Goal: Check status: Check status

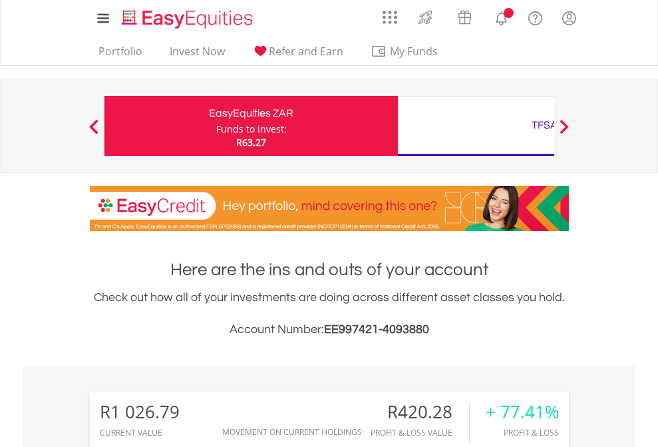
scroll to position [128, 209]
click at [216, 126] on div "Funds to invest:" at bounding box center [251, 128] width 71 height 13
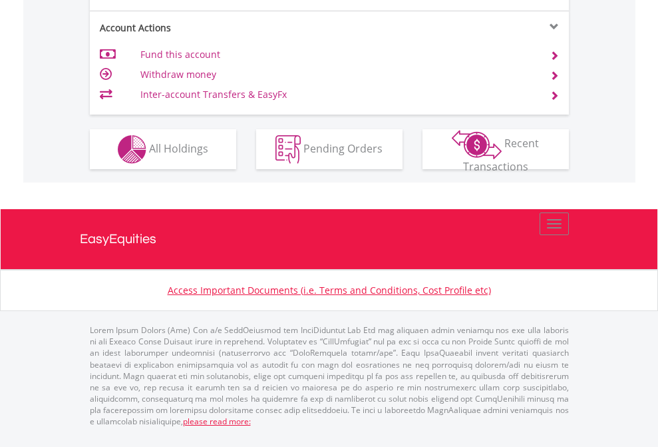
scroll to position [1276, 0]
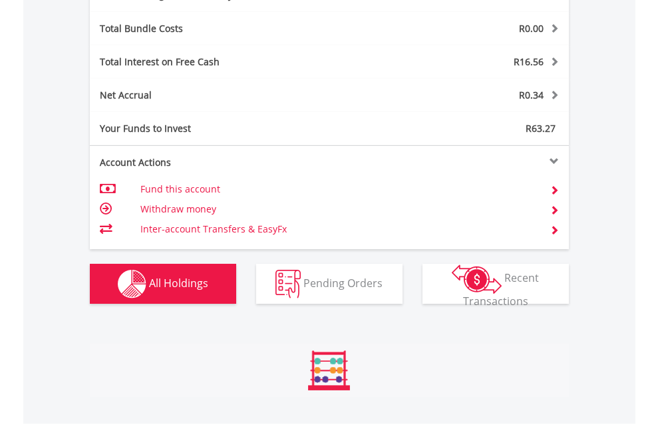
scroll to position [128, 209]
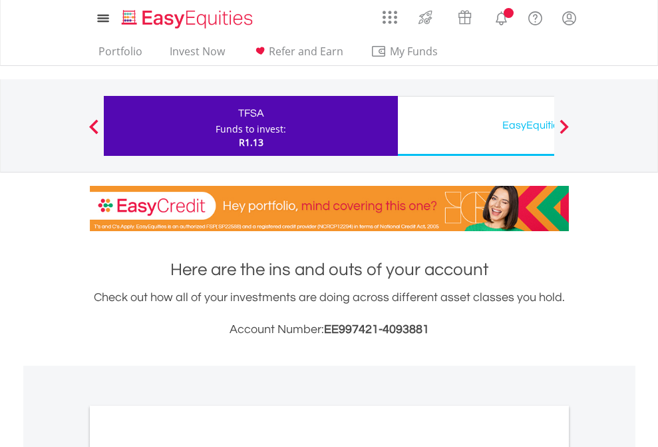
scroll to position [800, 0]
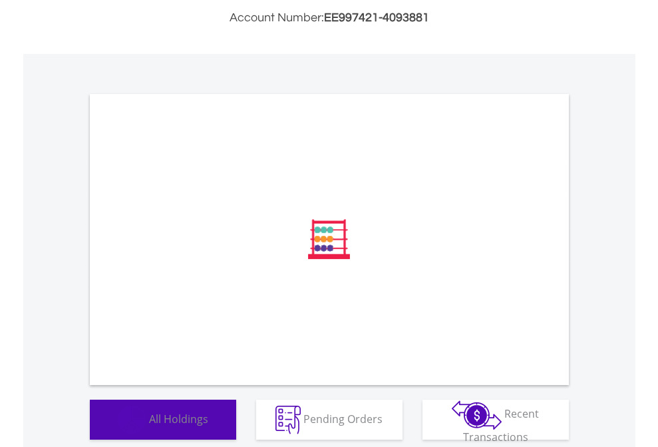
click at [149, 425] on span "All Holdings" at bounding box center [178, 418] width 59 height 15
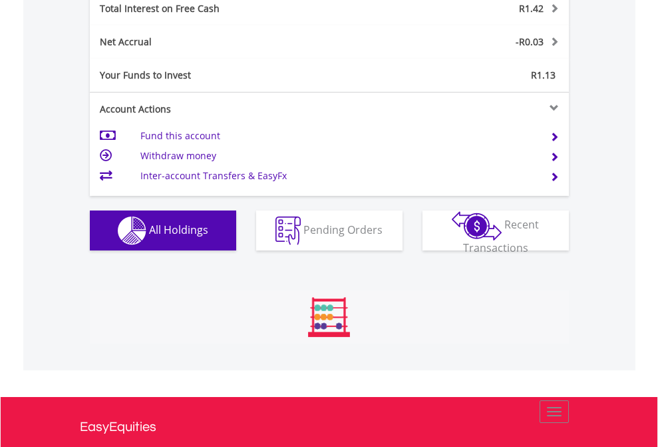
scroll to position [1534, 0]
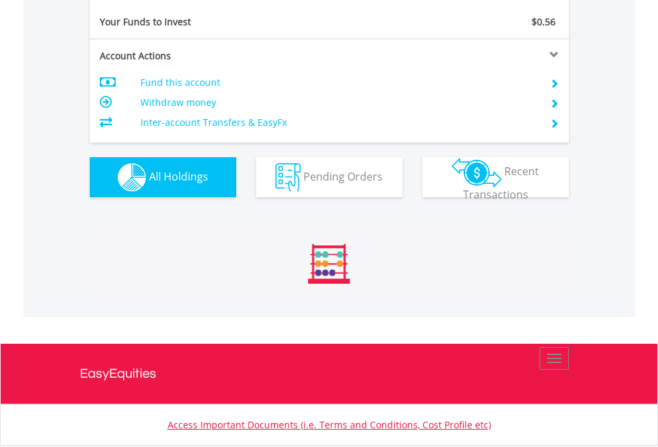
scroll to position [128, 209]
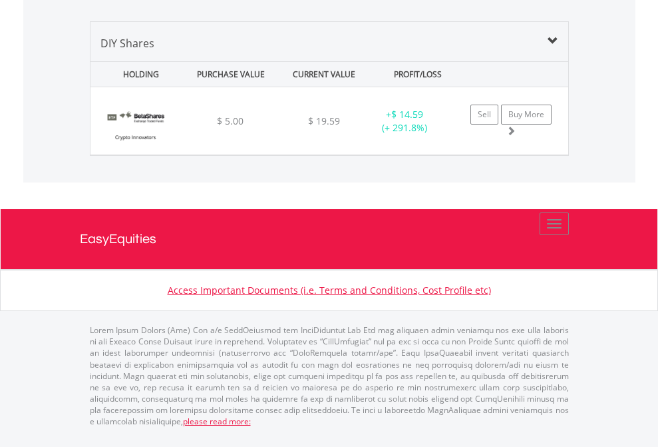
scroll to position [1481, 0]
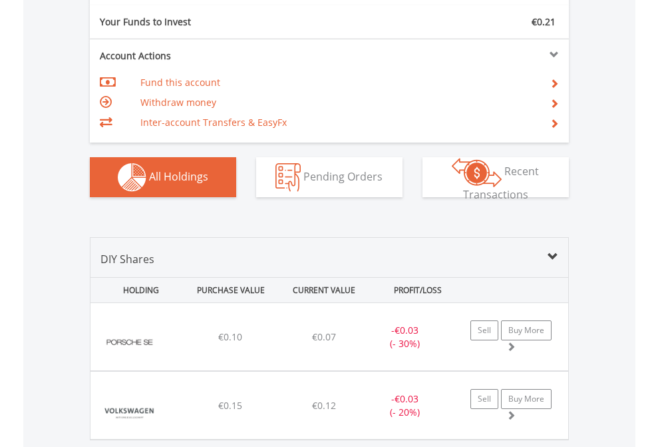
scroll to position [1481, 0]
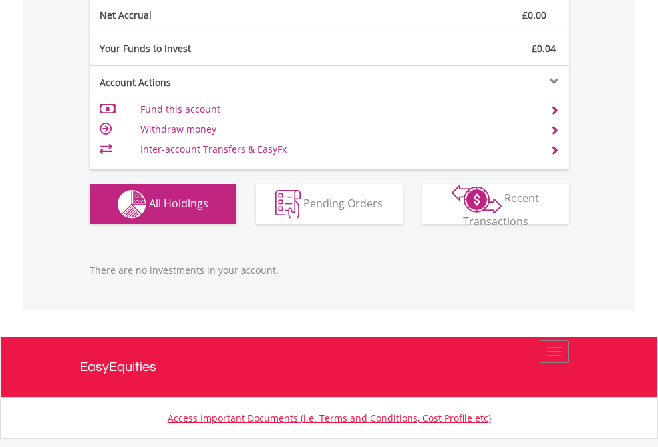
scroll to position [1349, 0]
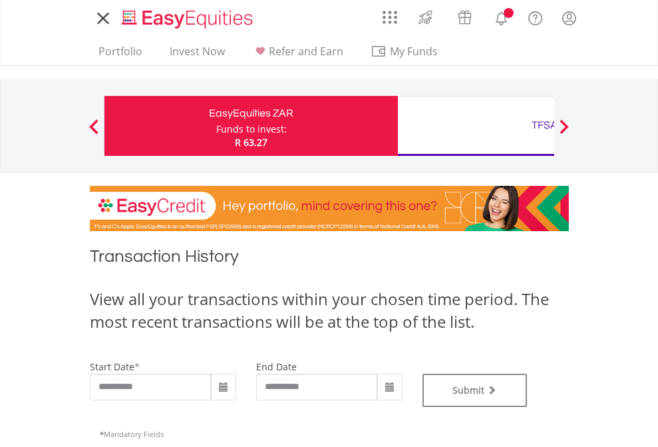
type input "**********"
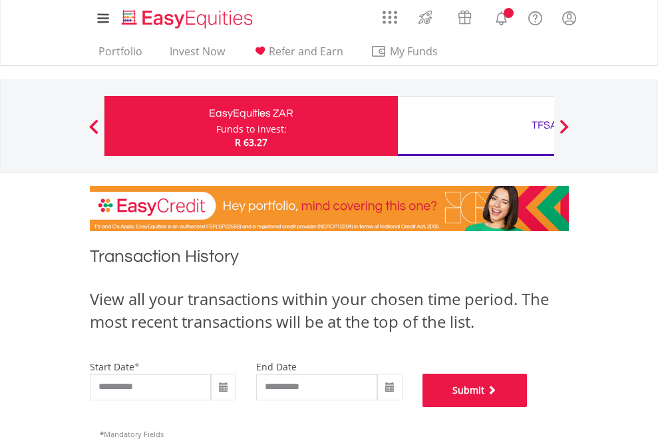
click at [528, 407] on button "Submit" at bounding box center [475, 389] width 105 height 33
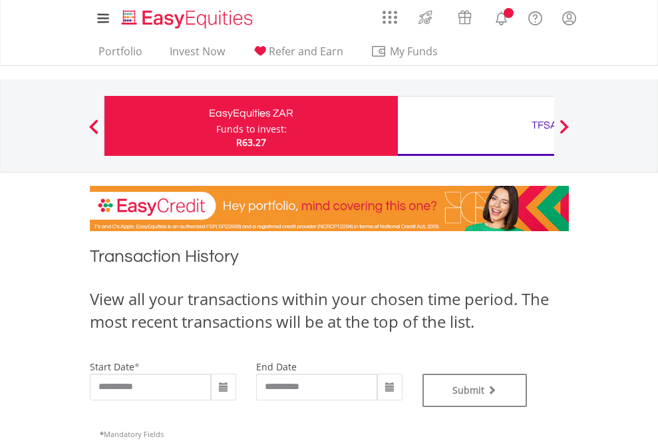
click at [476, 126] on div "TFSA" at bounding box center [545, 125] width 278 height 19
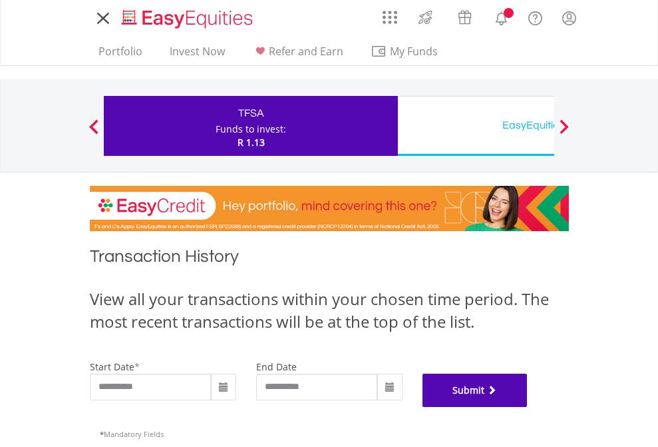
click at [528, 407] on button "Submit" at bounding box center [475, 389] width 105 height 33
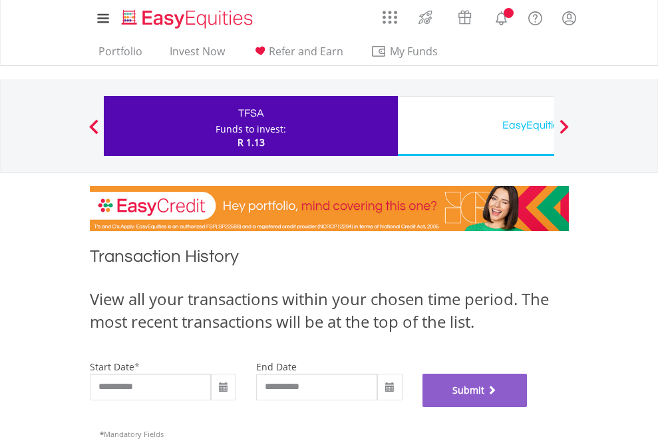
scroll to position [540, 0]
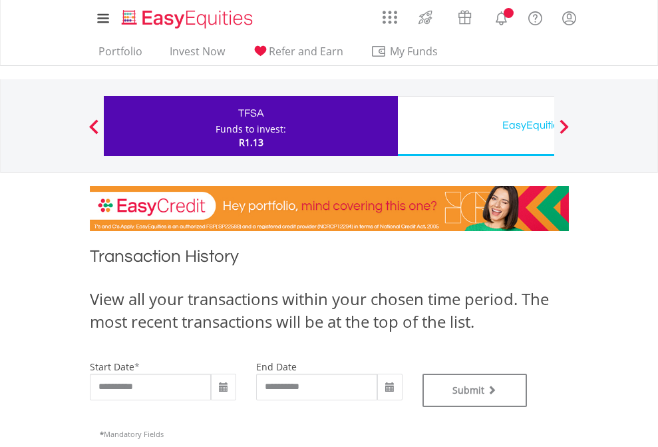
click at [476, 126] on div "EasyEquities USD" at bounding box center [545, 125] width 278 height 19
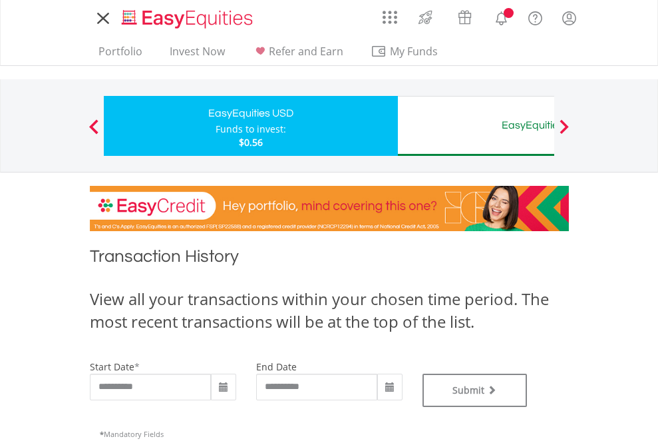
type input "**********"
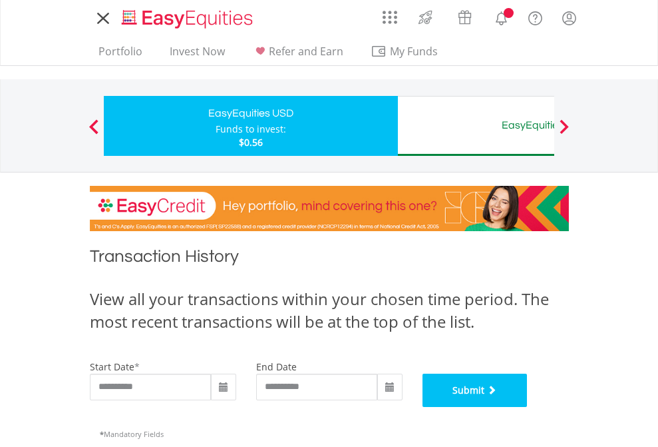
click at [528, 407] on button "Submit" at bounding box center [475, 389] width 105 height 33
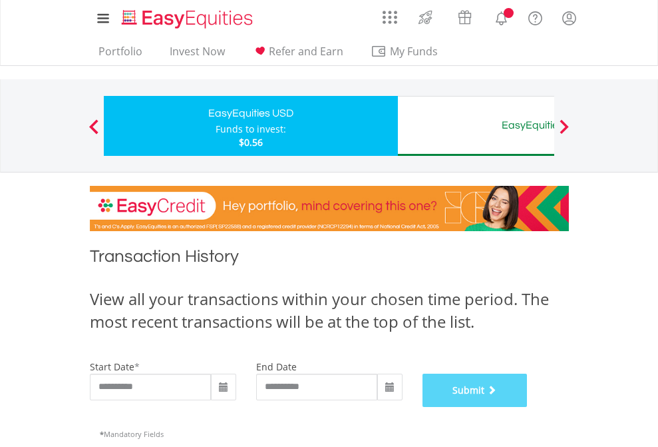
scroll to position [540, 0]
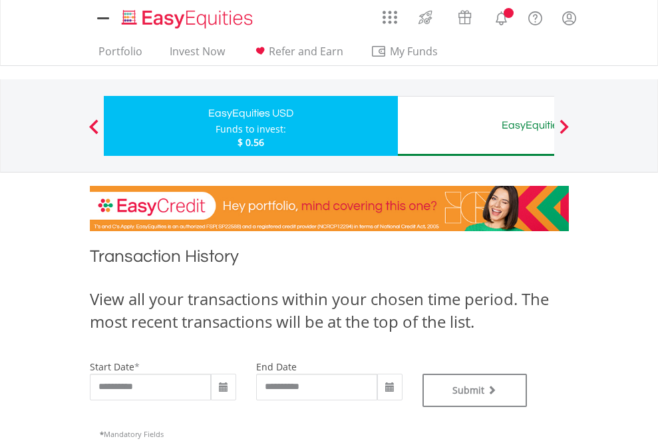
click at [476, 126] on div "EasyEquities AUD" at bounding box center [545, 125] width 278 height 19
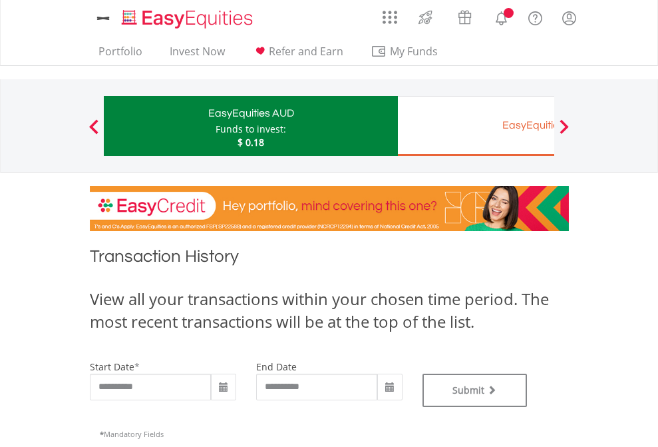
type input "**********"
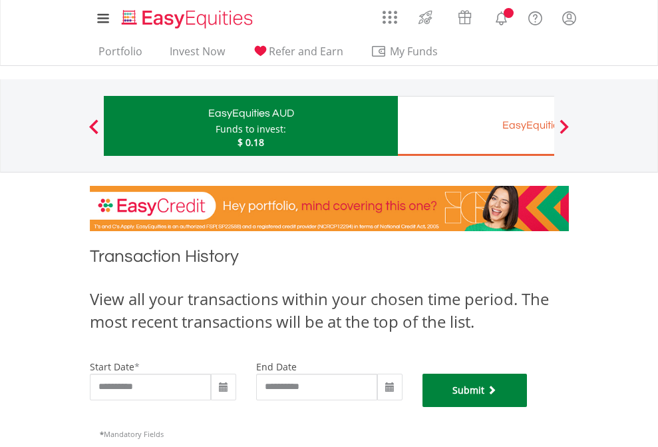
click at [528, 407] on button "Submit" at bounding box center [475, 389] width 105 height 33
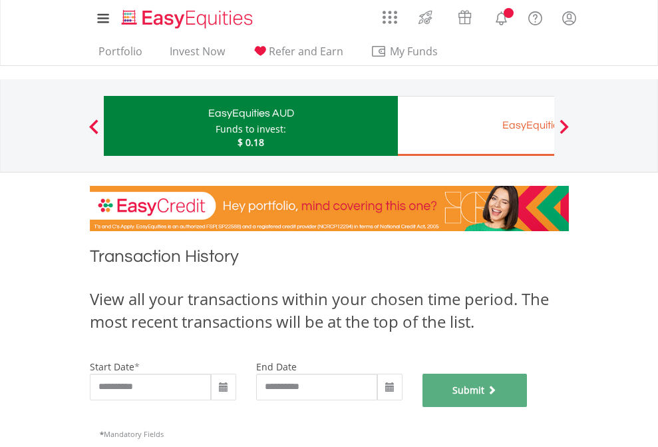
scroll to position [540, 0]
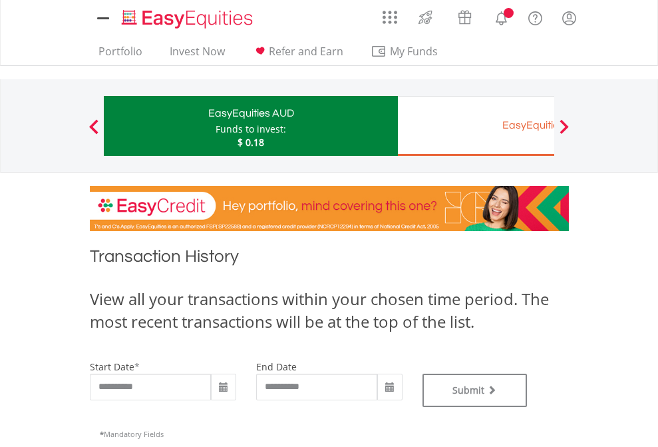
click at [476, 126] on div "EasyEquities EUR" at bounding box center [545, 125] width 278 height 19
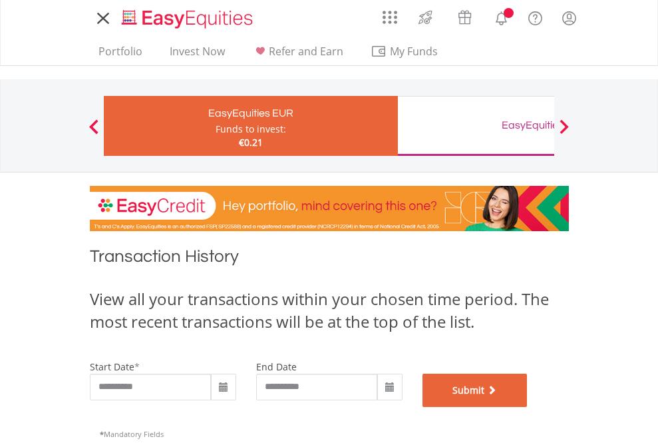
click at [528, 407] on button "Submit" at bounding box center [475, 389] width 105 height 33
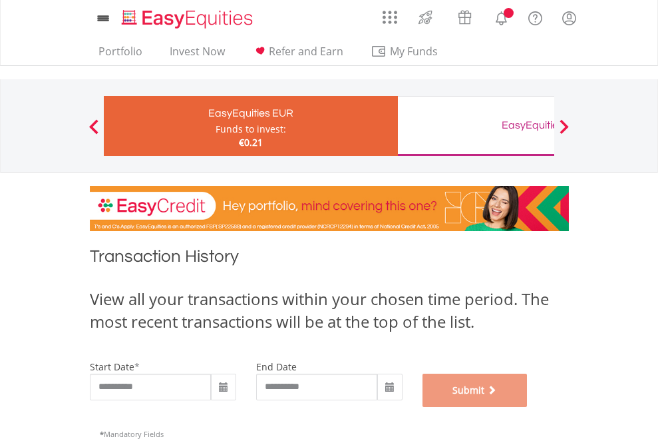
scroll to position [540, 0]
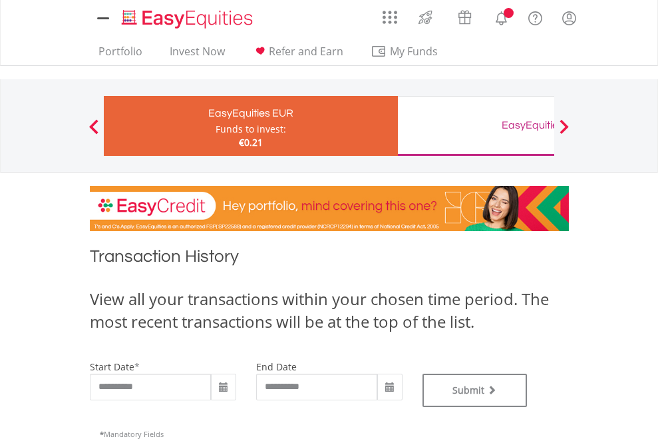
click at [476, 126] on div "EasyEquities GBP" at bounding box center [545, 125] width 278 height 19
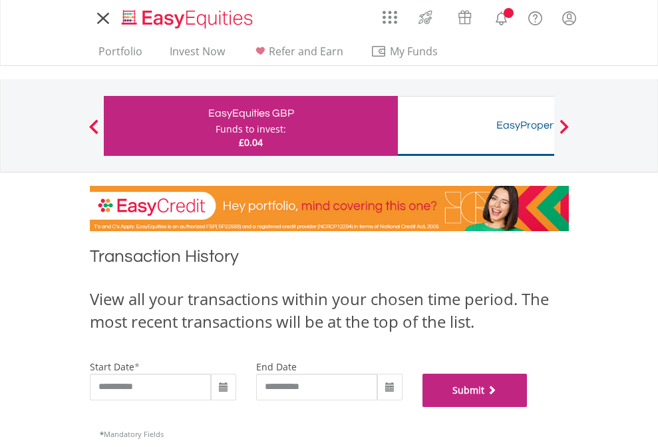
click at [528, 407] on button "Submit" at bounding box center [475, 389] width 105 height 33
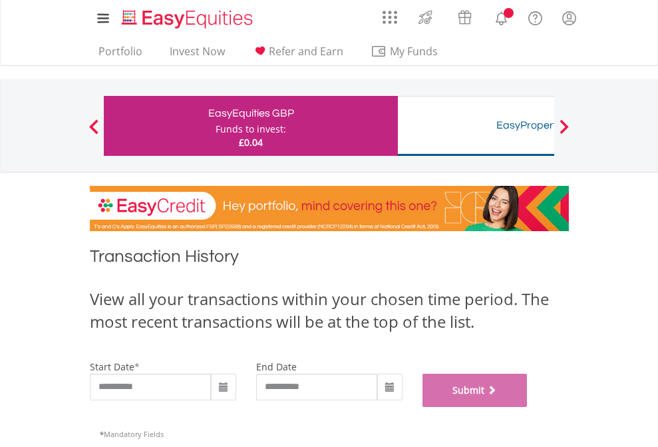
scroll to position [540, 0]
